Goal: Task Accomplishment & Management: Manage account settings

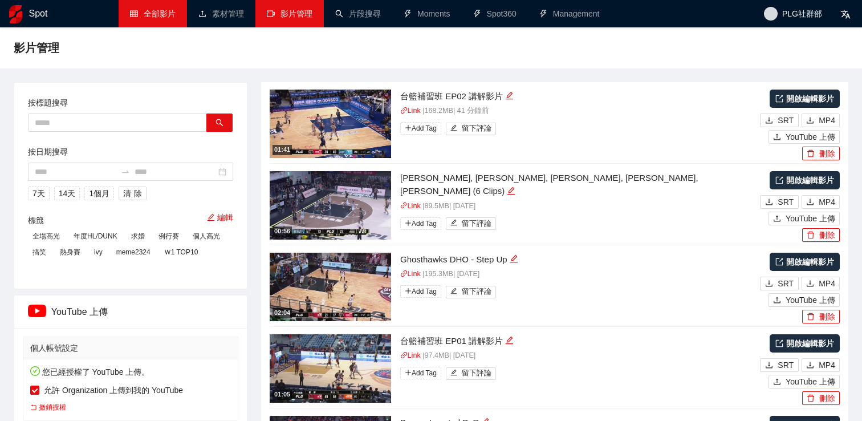
click at [169, 17] on link "全部影片" at bounding box center [153, 13] width 46 height 9
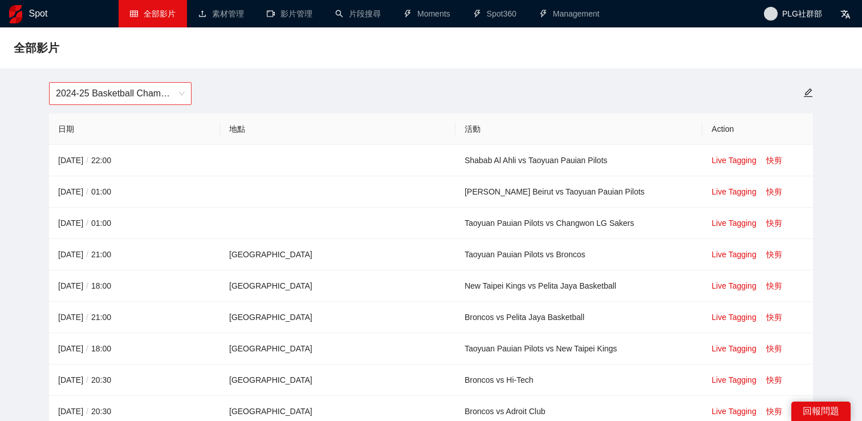
click at [152, 96] on span "2024-25 Basketball Champions League" at bounding box center [120, 94] width 129 height 22
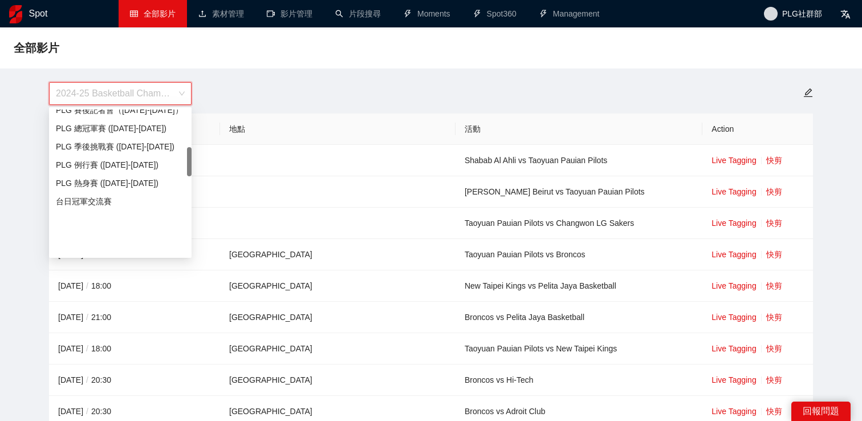
scroll to position [291, 0]
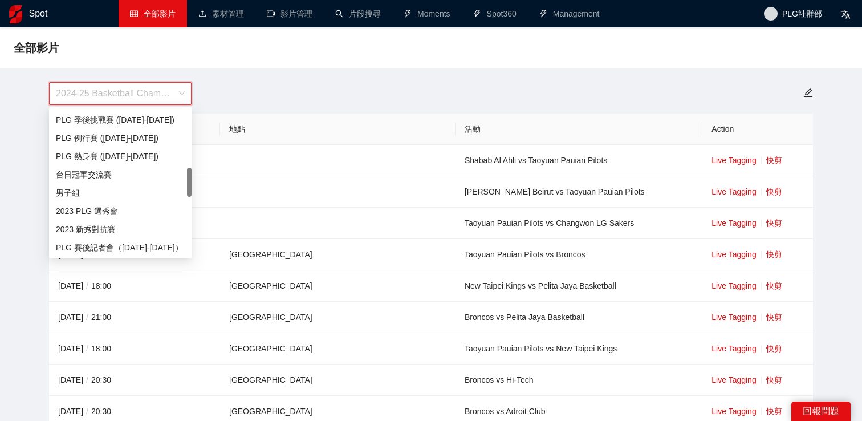
click at [147, 175] on div "台日冠軍交流賽" at bounding box center [120, 174] width 129 height 13
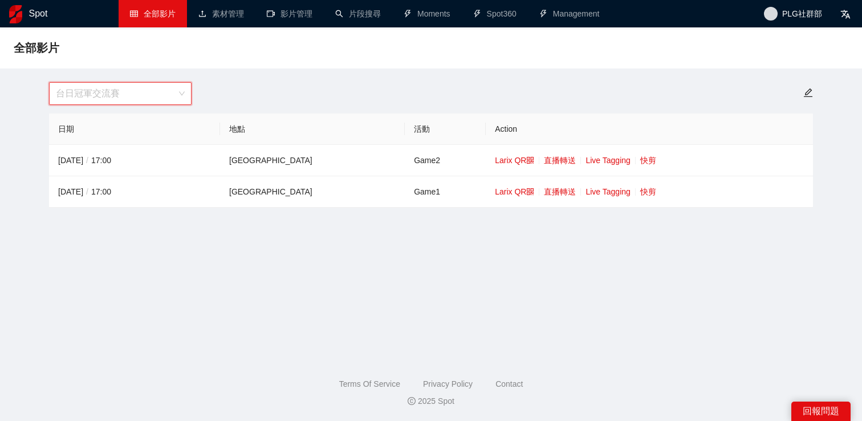
click at [141, 98] on span "台日冠軍交流賽" at bounding box center [120, 94] width 129 height 22
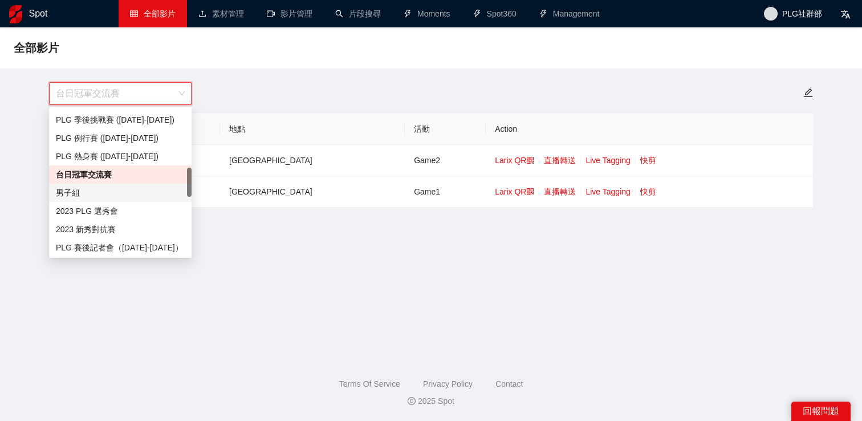
click at [124, 195] on div "男子組" at bounding box center [120, 192] width 129 height 13
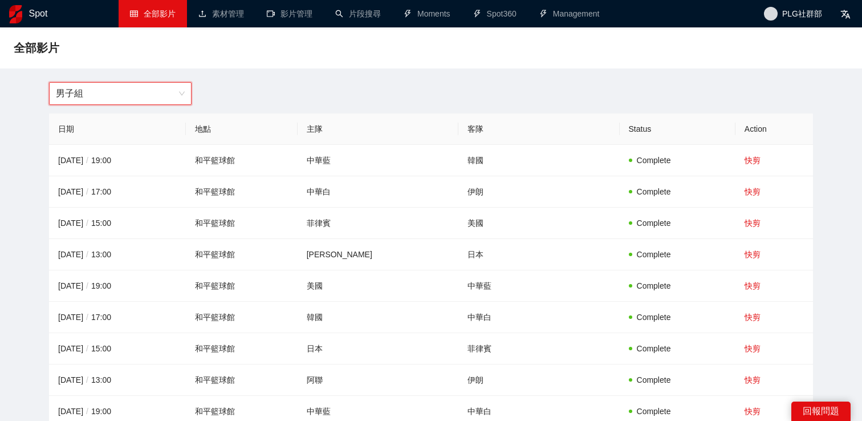
click at [124, 91] on span "男子組" at bounding box center [120, 94] width 129 height 22
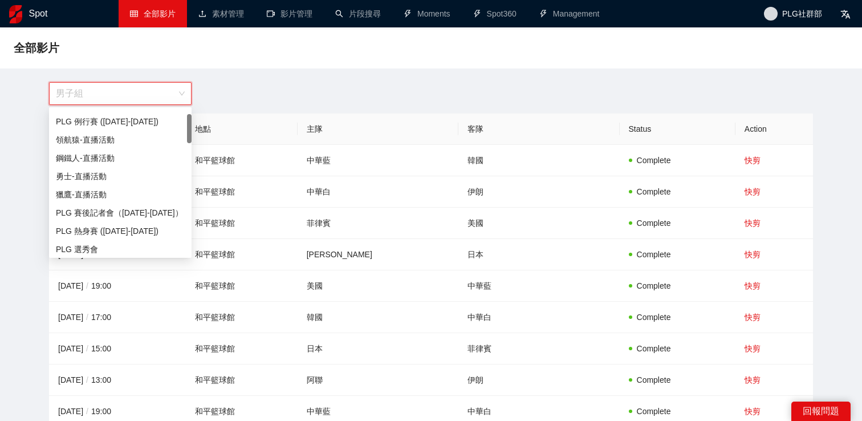
scroll to position [0, 0]
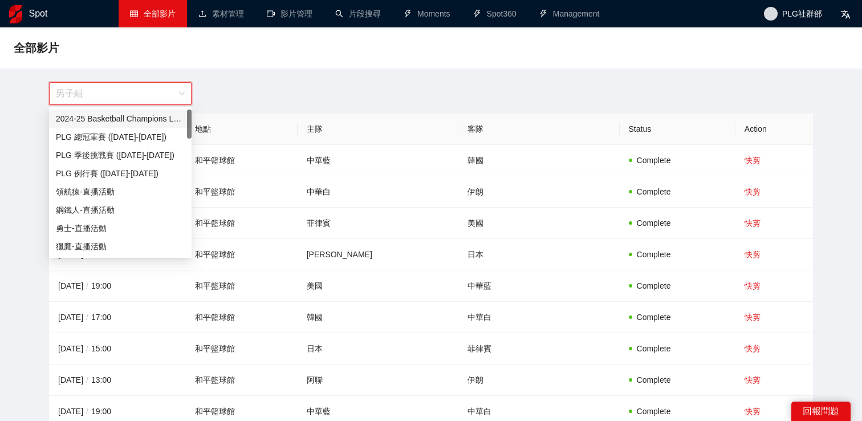
click at [115, 116] on div "2024-25 Basketball Champions League" at bounding box center [120, 118] width 129 height 13
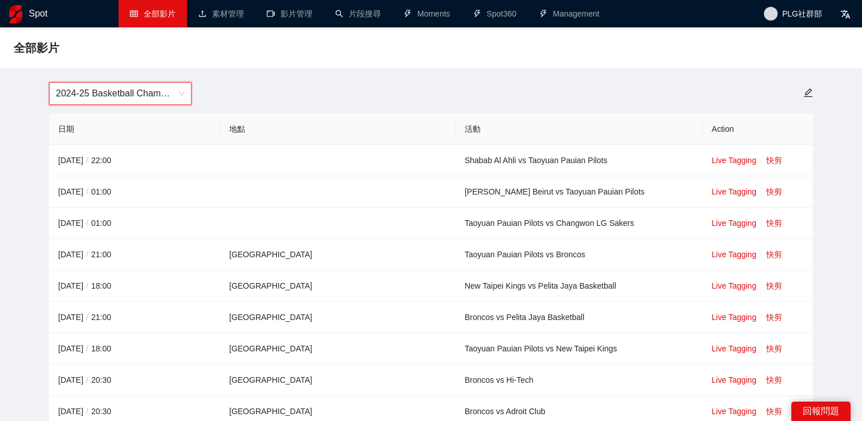
click at [310, 56] on div "全部影片" at bounding box center [431, 47] width 835 height 23
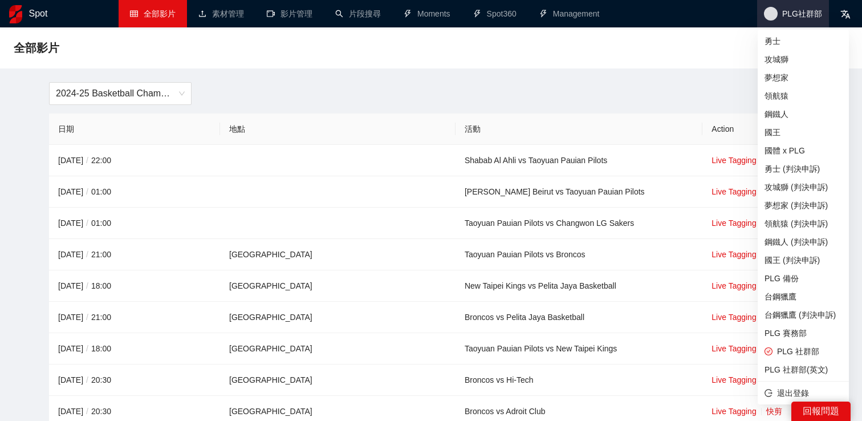
click at [807, 14] on span "PLG社群部" at bounding box center [802, 14] width 40 height 0
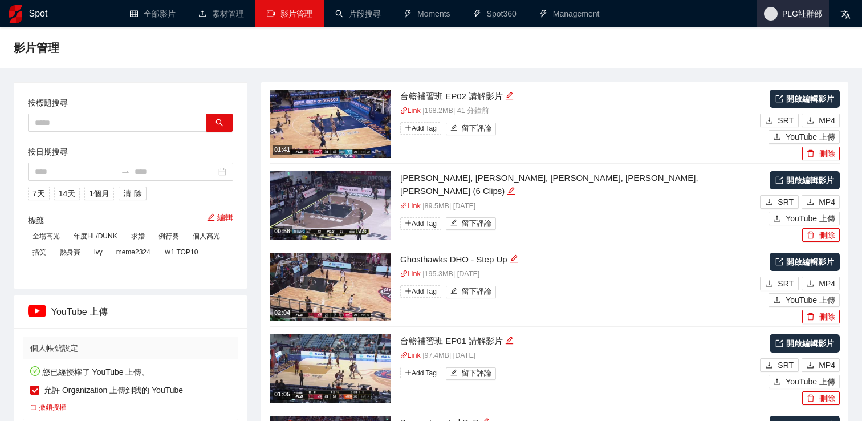
click at [782, 21] on span "PLG社群部" at bounding box center [793, 13] width 72 height 27
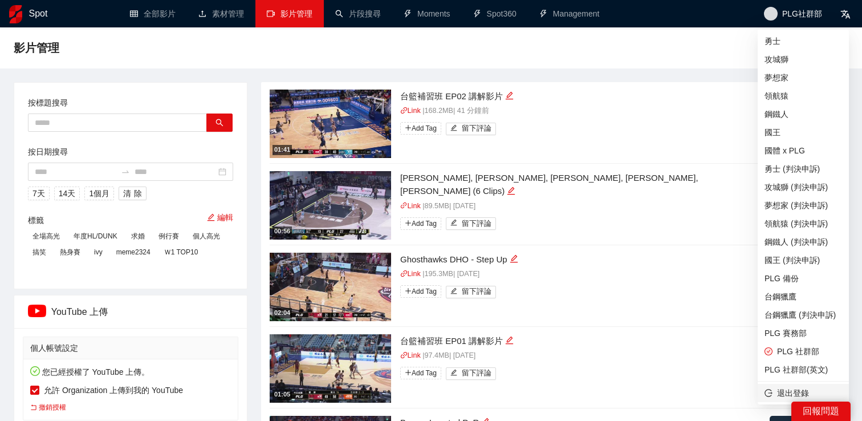
click at [774, 388] on span "退出登錄" at bounding box center [804, 393] width 78 height 13
